Goal: Task Accomplishment & Management: Use online tool/utility

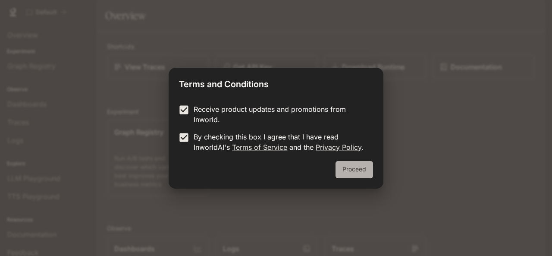
click at [345, 175] on button "Proceed" at bounding box center [353, 169] width 37 height 17
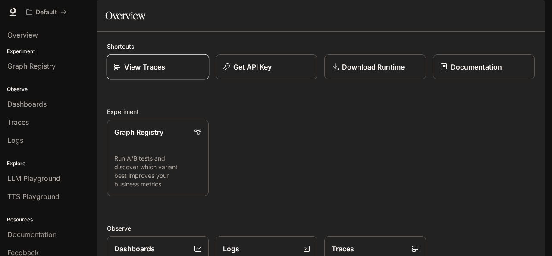
click at [157, 72] on p "View Traces" at bounding box center [144, 67] width 41 height 10
